Goal: Information Seeking & Learning: Learn about a topic

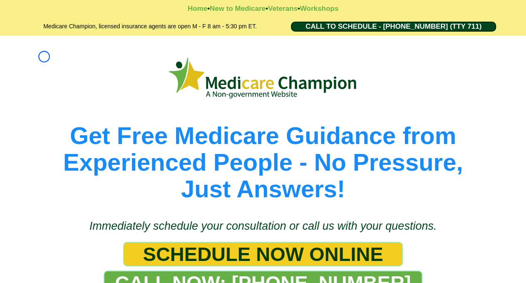
click at [44, 57] on picture at bounding box center [263, 77] width 474 height 47
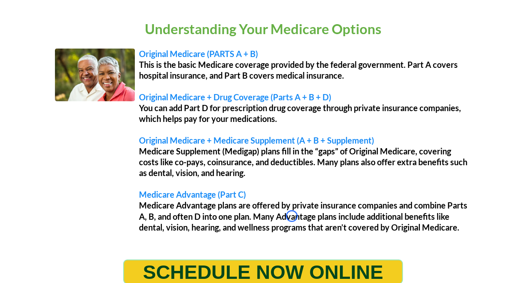
scroll to position [694, 0]
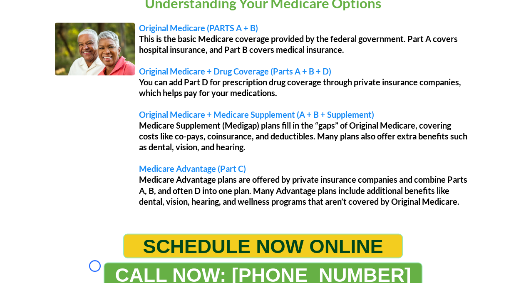
click at [44, 57] on div "Understanding Your Medicare Options Original Medicare (PARTS A + B) This is the…" at bounding box center [263, 107] width 478 height 227
click at [80, 81] on div "Original Medicare (PARTS A + B) This is the basic Medicare coverage provided by…" at bounding box center [263, 117] width 428 height 203
click at [50, 50] on div "Original Medicare (PARTS A + B) This is the basic Medicare coverage provided by…" at bounding box center [263, 117] width 428 height 203
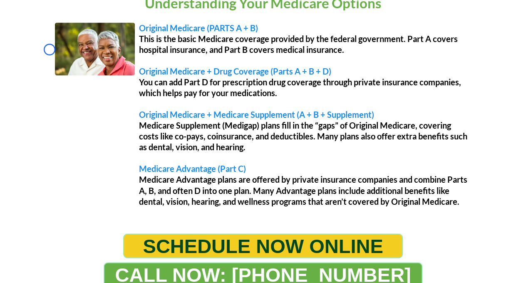
scroll to position [921, 0]
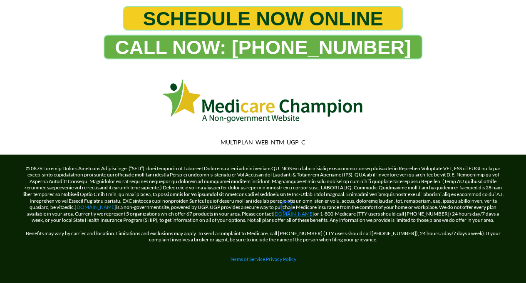
click at [286, 211] on link "[DOMAIN_NAME]" at bounding box center [293, 214] width 41 height 6
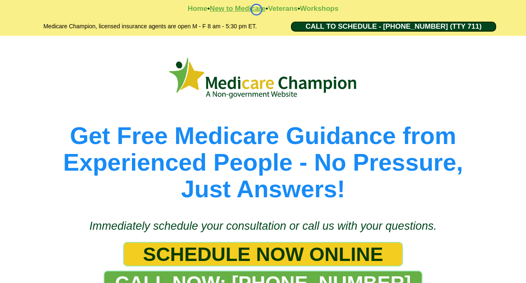
click at [256, 10] on strong "New to Medicare" at bounding box center [238, 9] width 56 height 8
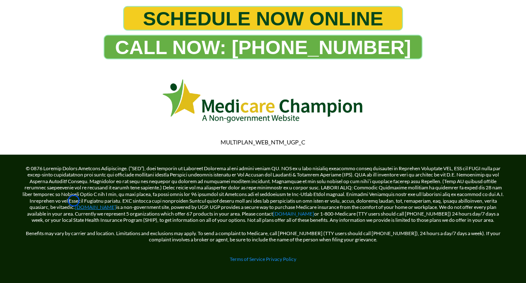
click at [75, 204] on link "[DOMAIN_NAME]" at bounding box center [95, 207] width 41 height 6
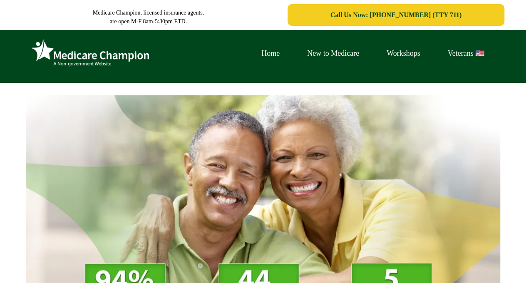
click at [69, 73] on div "Home New to Medicare Workshops Veterans 🇺🇸" at bounding box center [263, 57] width 470 height 42
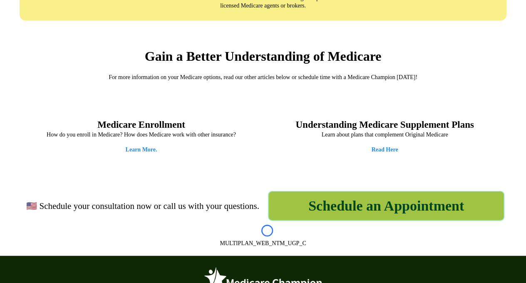
scroll to position [1071, 0]
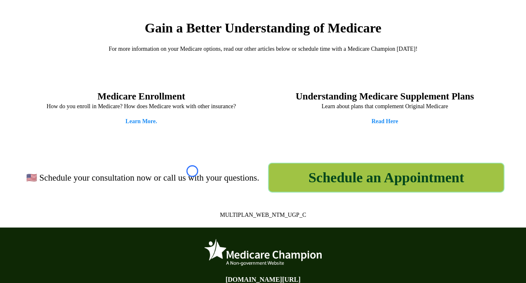
click at [69, 80] on div "Medicare Enrollment How do you enroll in Medicare? How does Medicare work with …" at bounding box center [263, 108] width 487 height 56
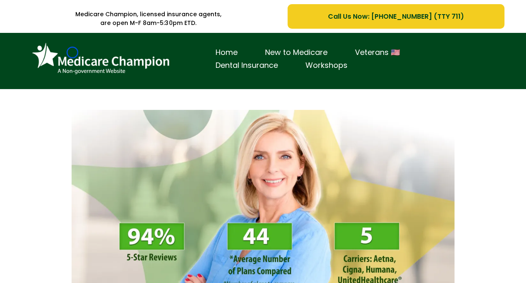
click at [72, 52] on img at bounding box center [101, 59] width 146 height 40
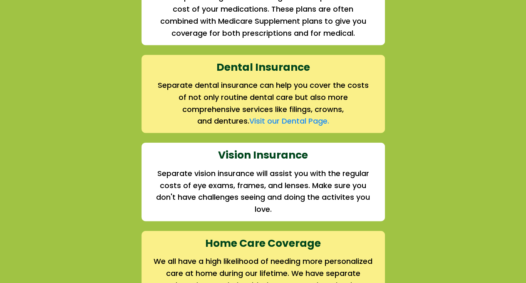
scroll to position [1124, 0]
